Goal: Task Accomplishment & Management: Use online tool/utility

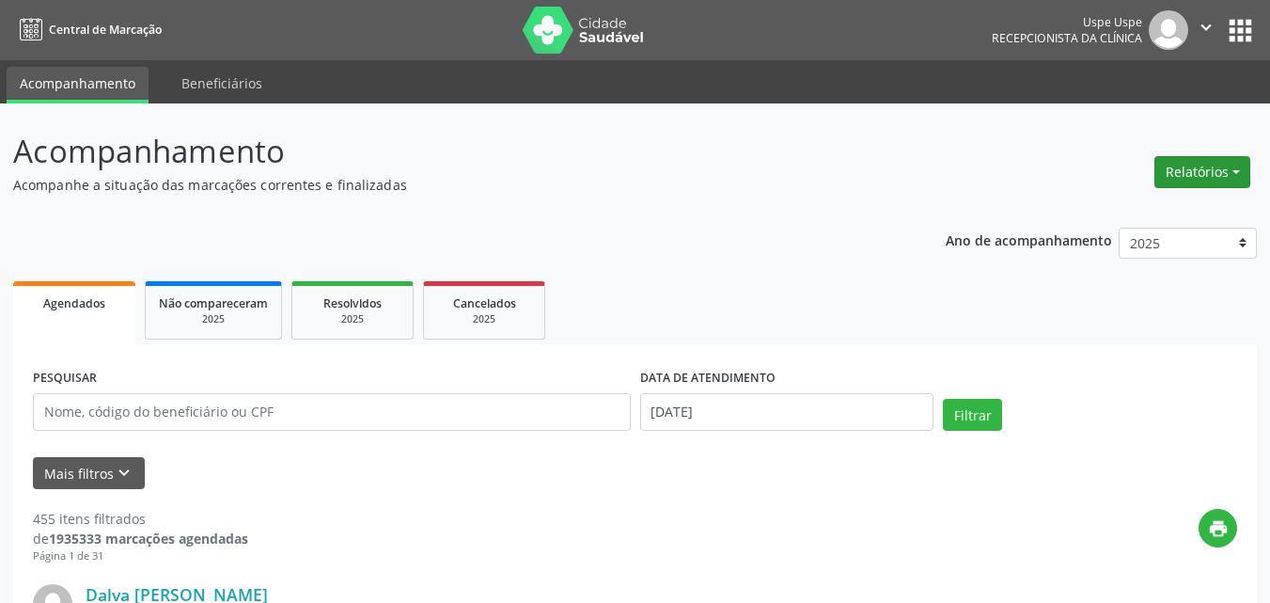
click at [1233, 169] on button "Relatórios" at bounding box center [1202, 172] width 96 height 32
click at [1117, 217] on link "Agendamentos" at bounding box center [1148, 212] width 202 height 26
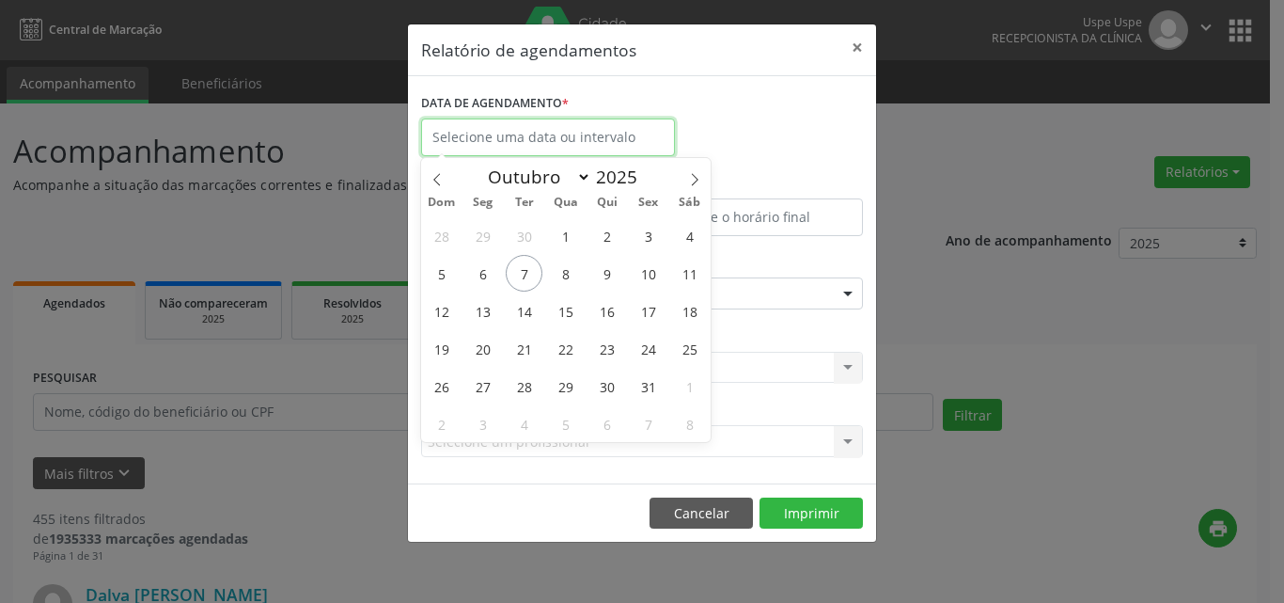
click at [517, 139] on input "text" at bounding box center [548, 137] width 254 height 38
click at [531, 280] on span "7" at bounding box center [524, 273] width 37 height 37
type input "[DATE]"
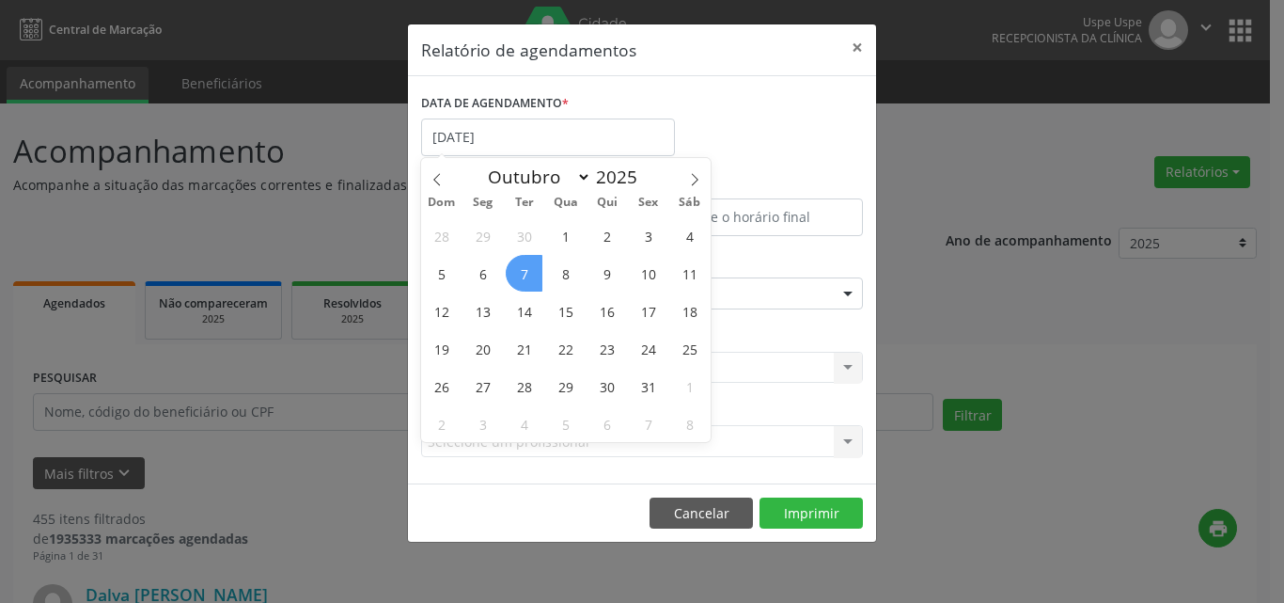
click at [531, 280] on span "7" at bounding box center [524, 273] width 37 height 37
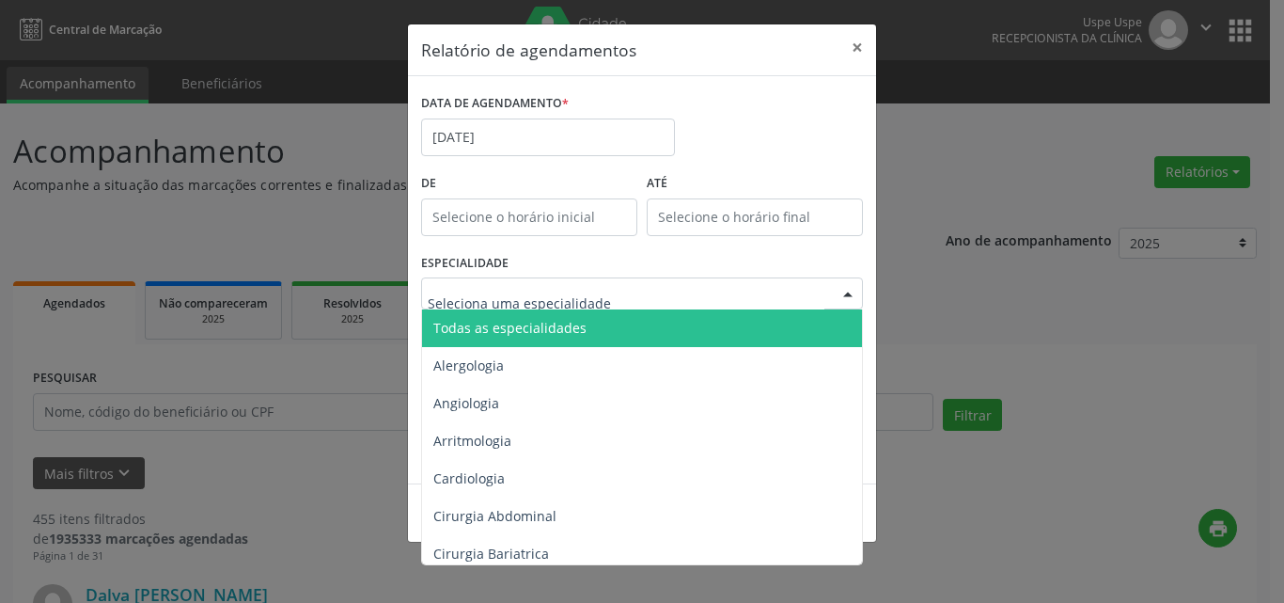
click at [496, 337] on span "Todas as especialidades" at bounding box center [643, 328] width 443 height 38
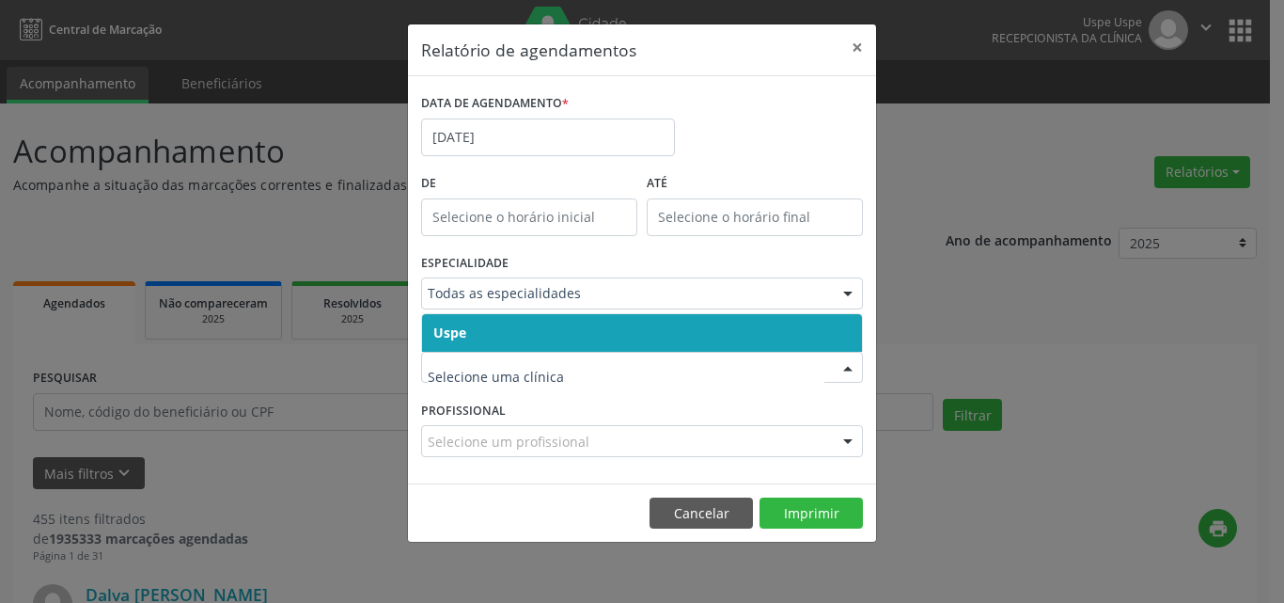
click at [492, 336] on span "Uspe" at bounding box center [642, 333] width 440 height 38
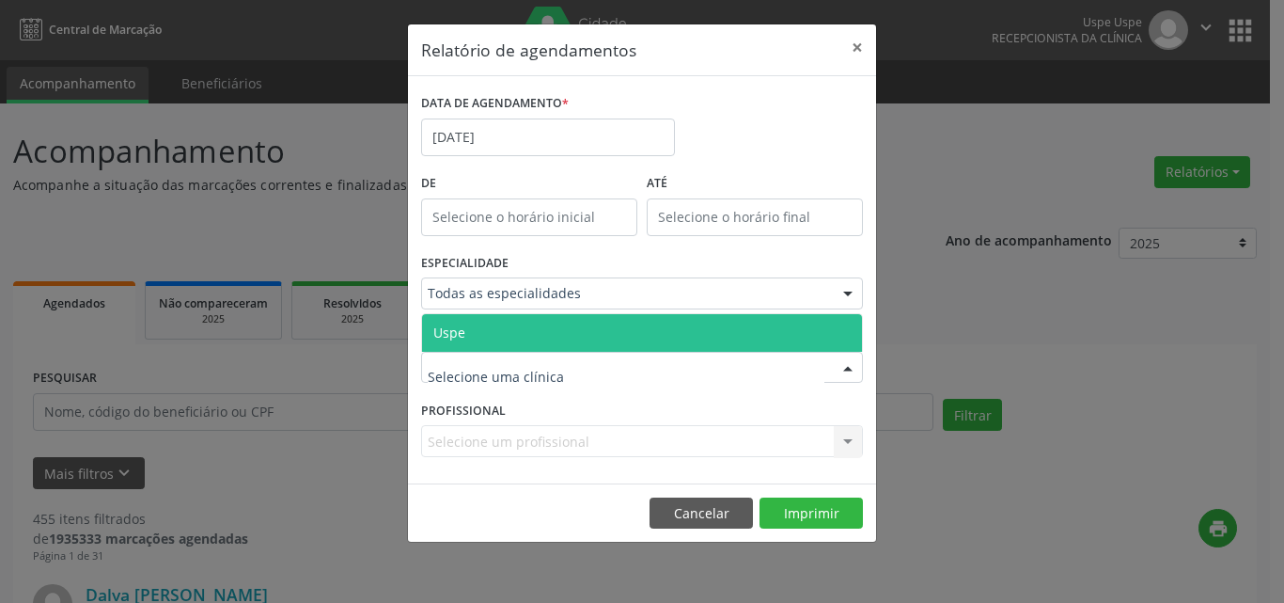
click at [496, 337] on span "Uspe" at bounding box center [642, 333] width 440 height 38
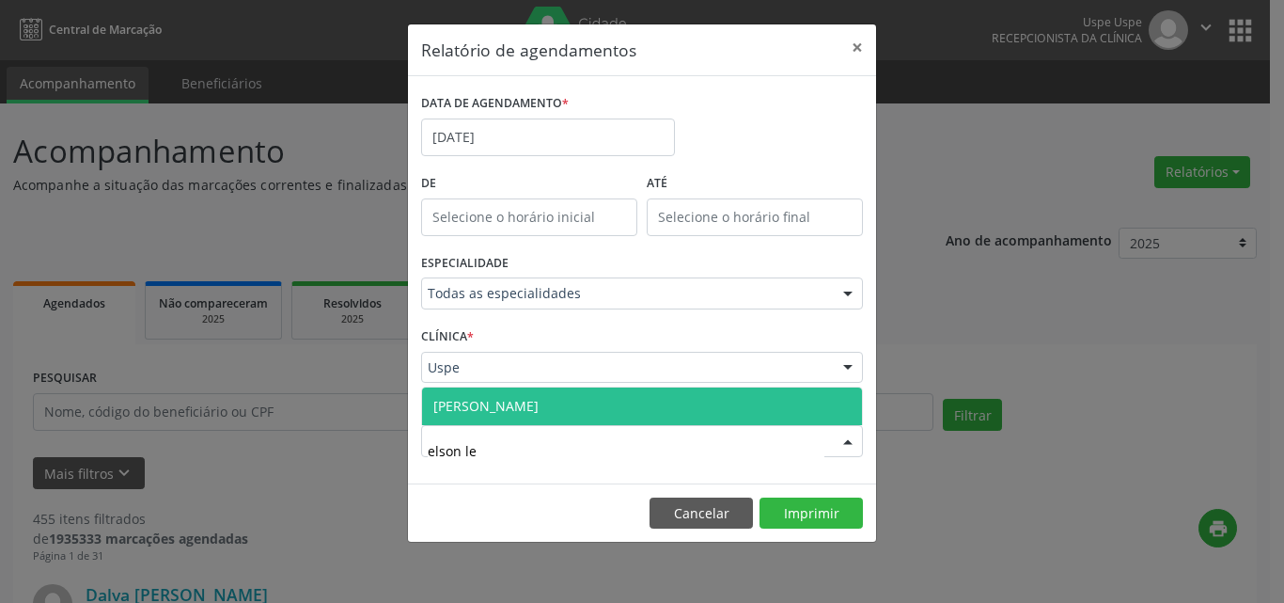
type input "[PERSON_NAME]"
click at [558, 409] on span "[PERSON_NAME]" at bounding box center [642, 406] width 440 height 38
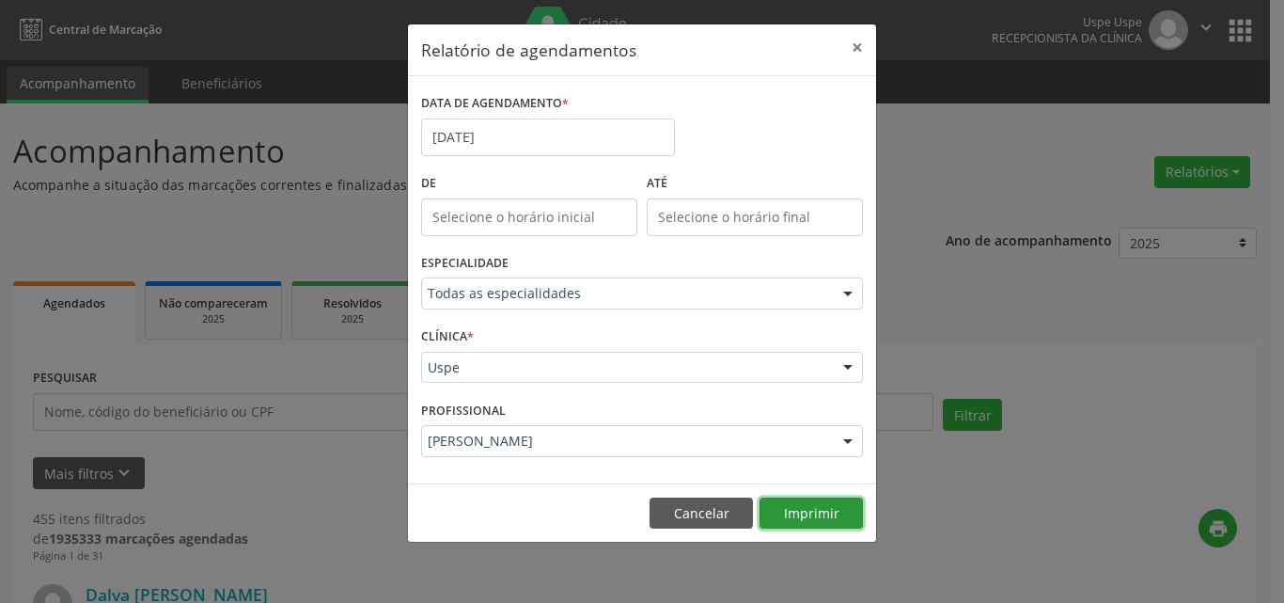
click at [833, 514] on button "Imprimir" at bounding box center [811, 513] width 103 height 32
